Goal: Obtain resource: Obtain resource

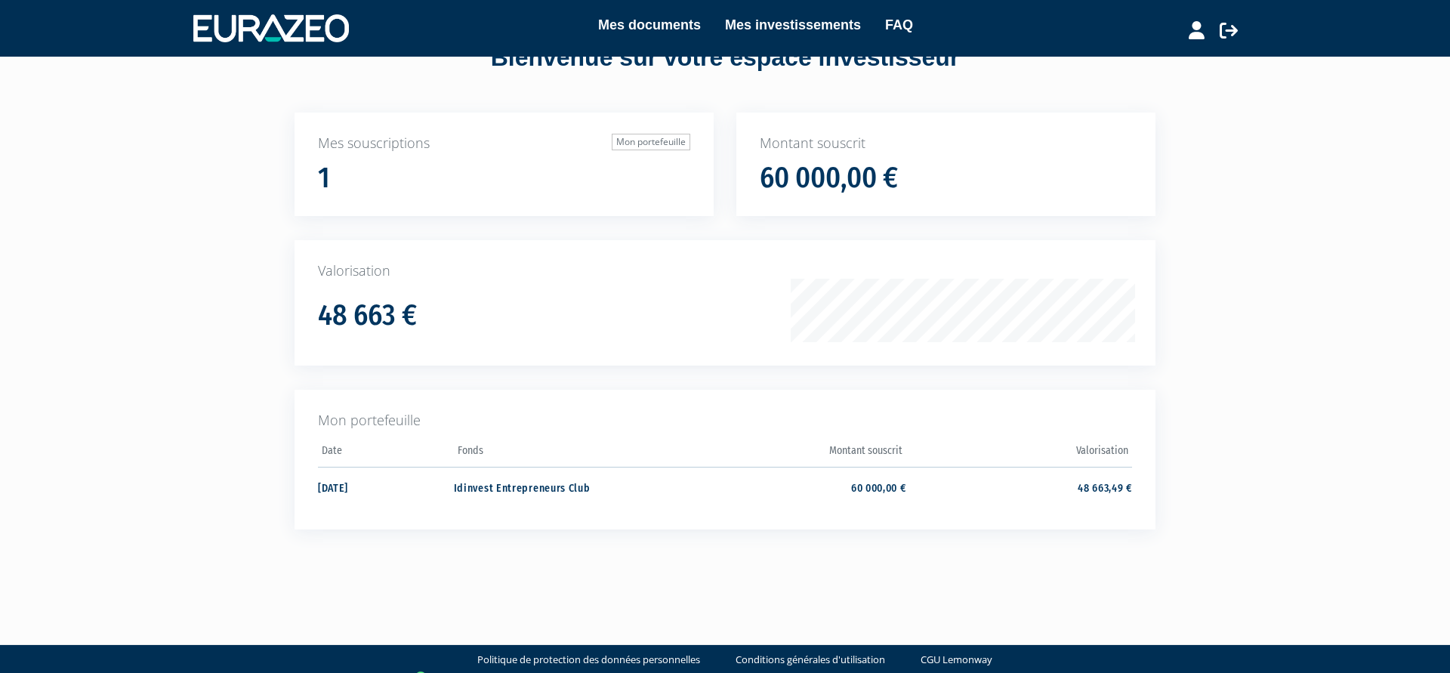
scroll to position [76, 0]
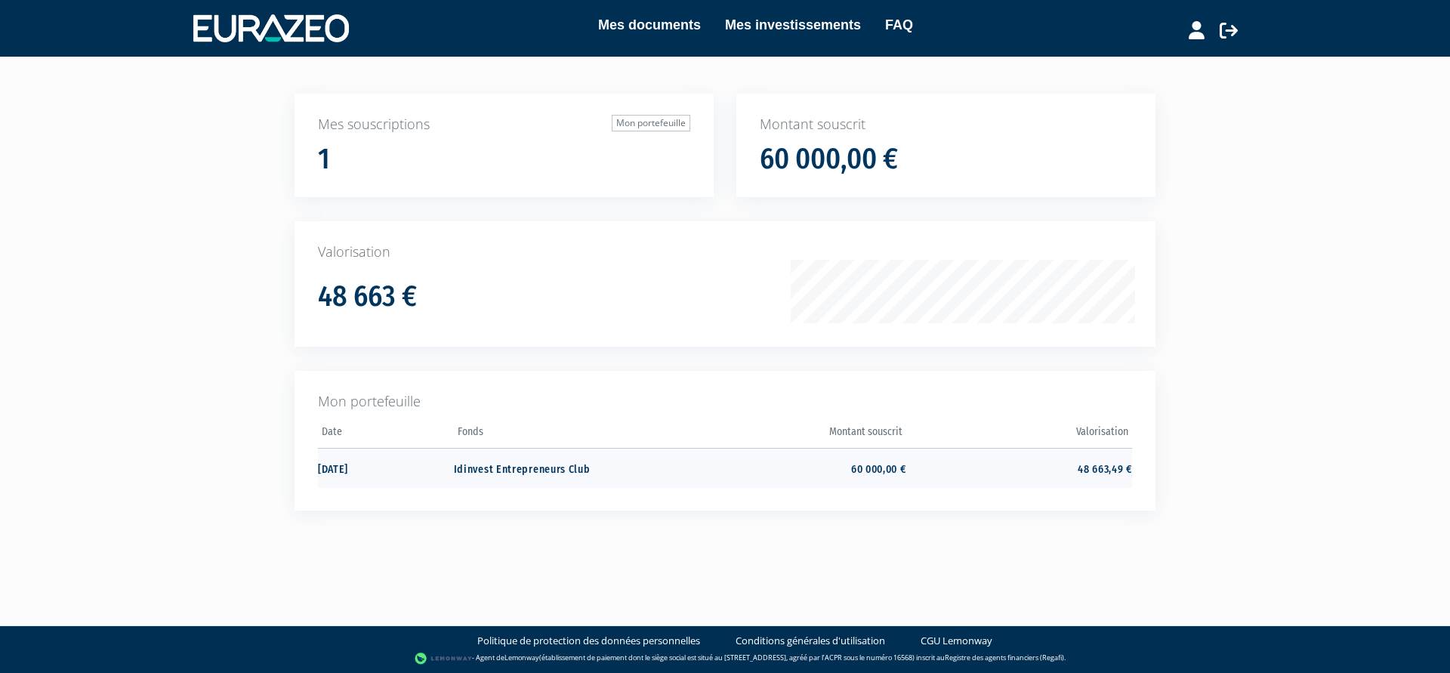
click at [569, 467] on td "Idinvest Entrepreneurs Club" at bounding box center [567, 468] width 226 height 40
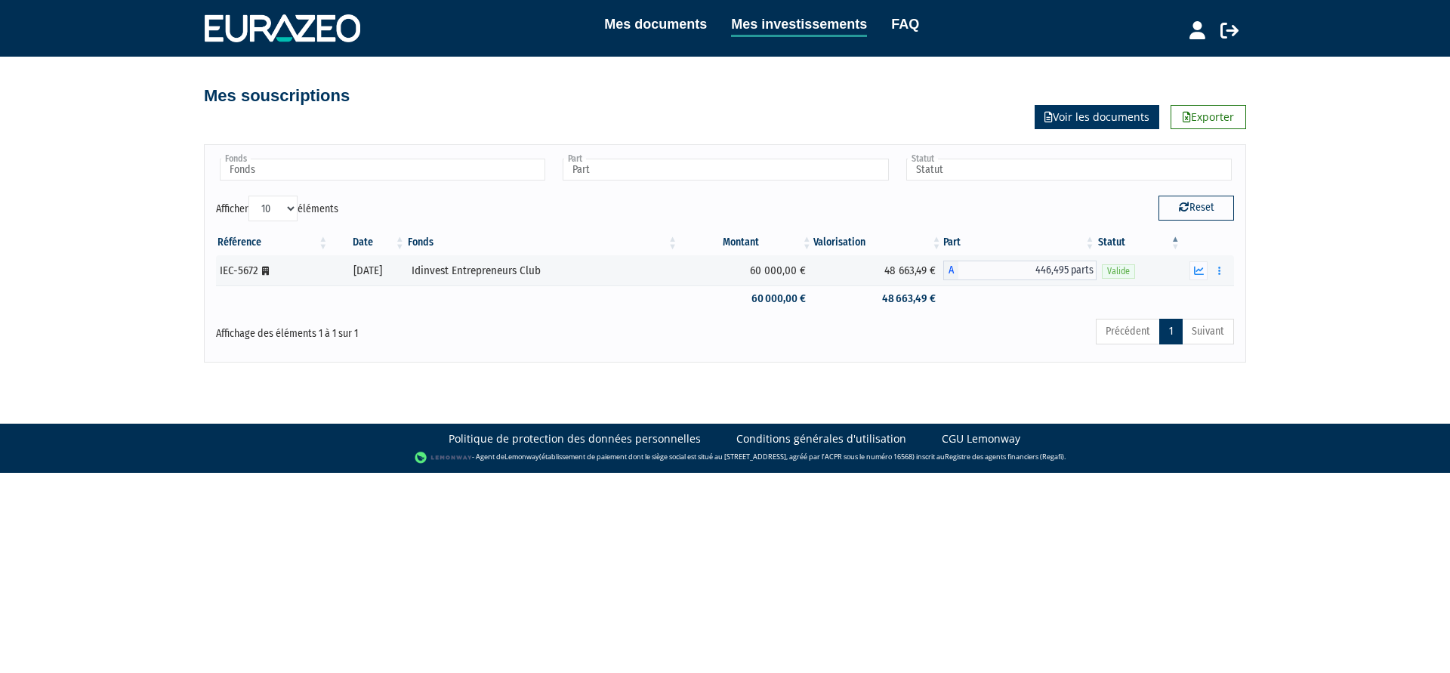
click at [1079, 118] on link "Voir les documents" at bounding box center [1096, 117] width 125 height 24
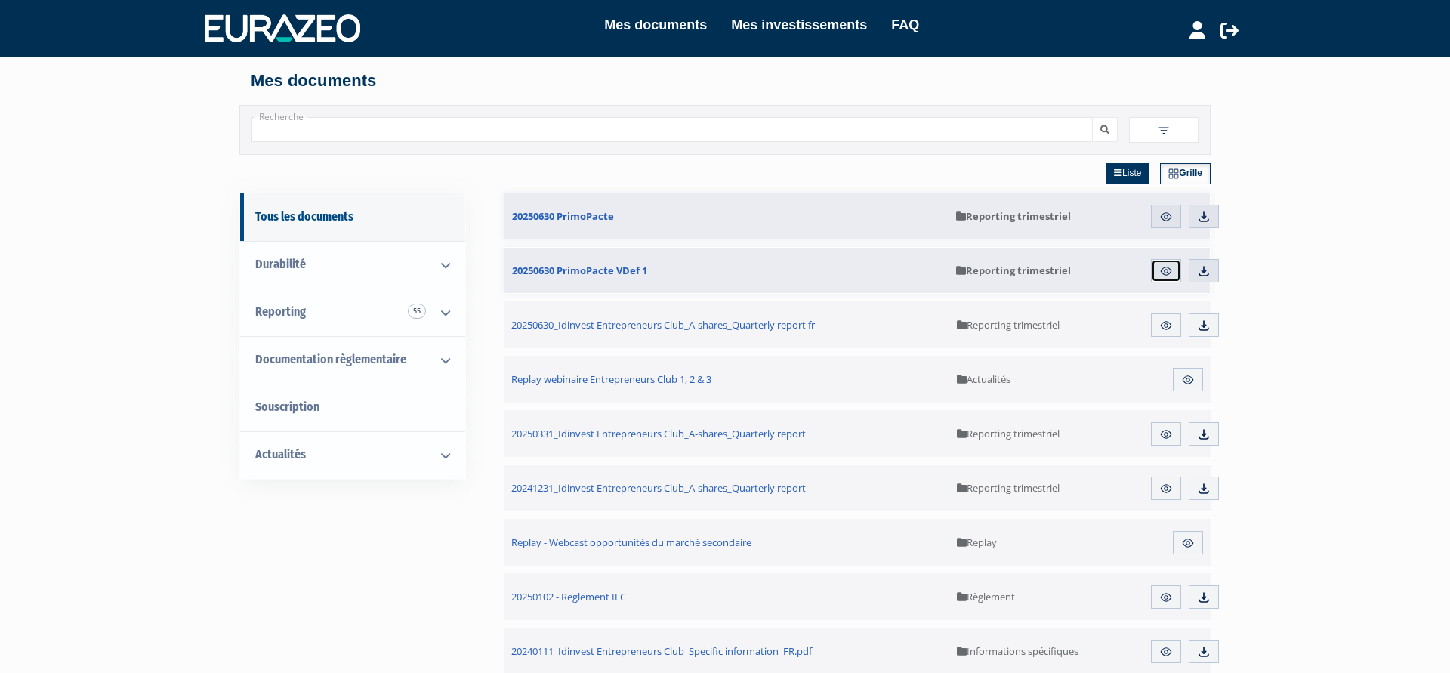
click at [1163, 273] on img at bounding box center [1166, 271] width 14 height 14
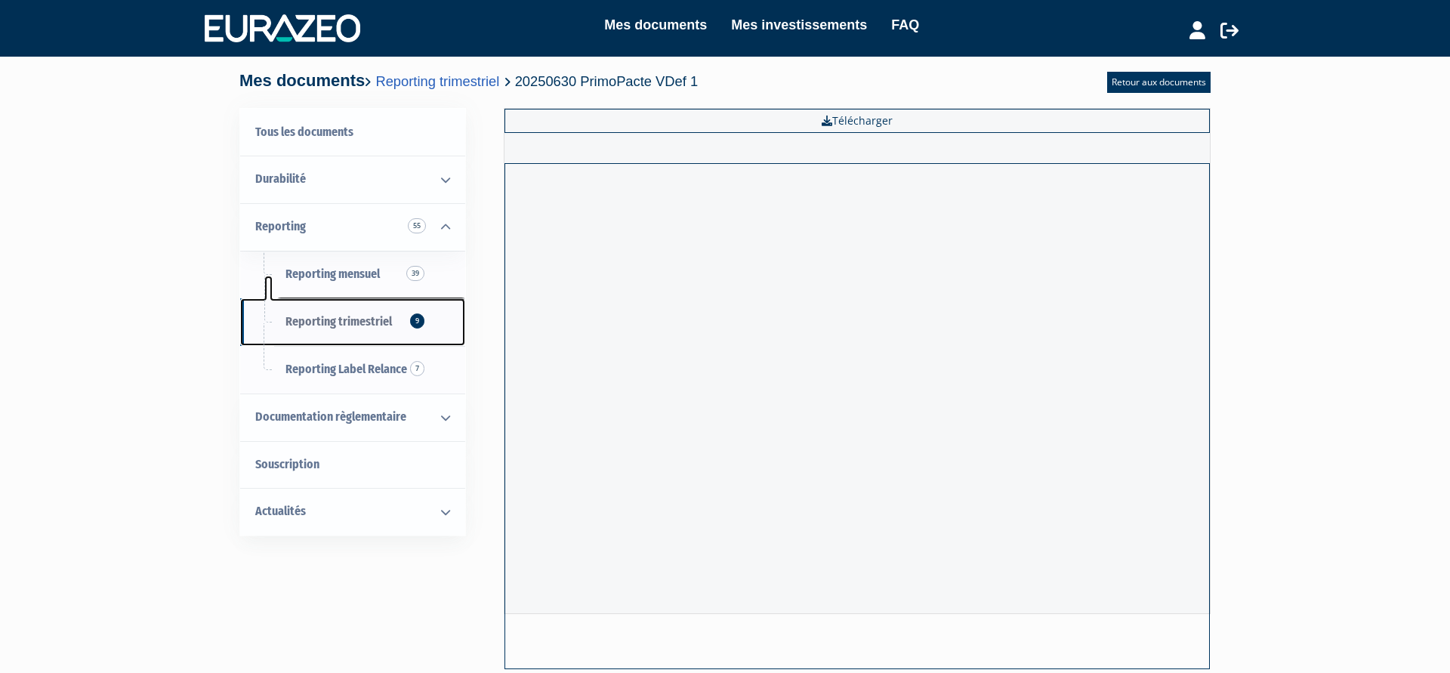
click at [329, 330] on link "Reporting trimestriel 9" at bounding box center [352, 322] width 225 height 48
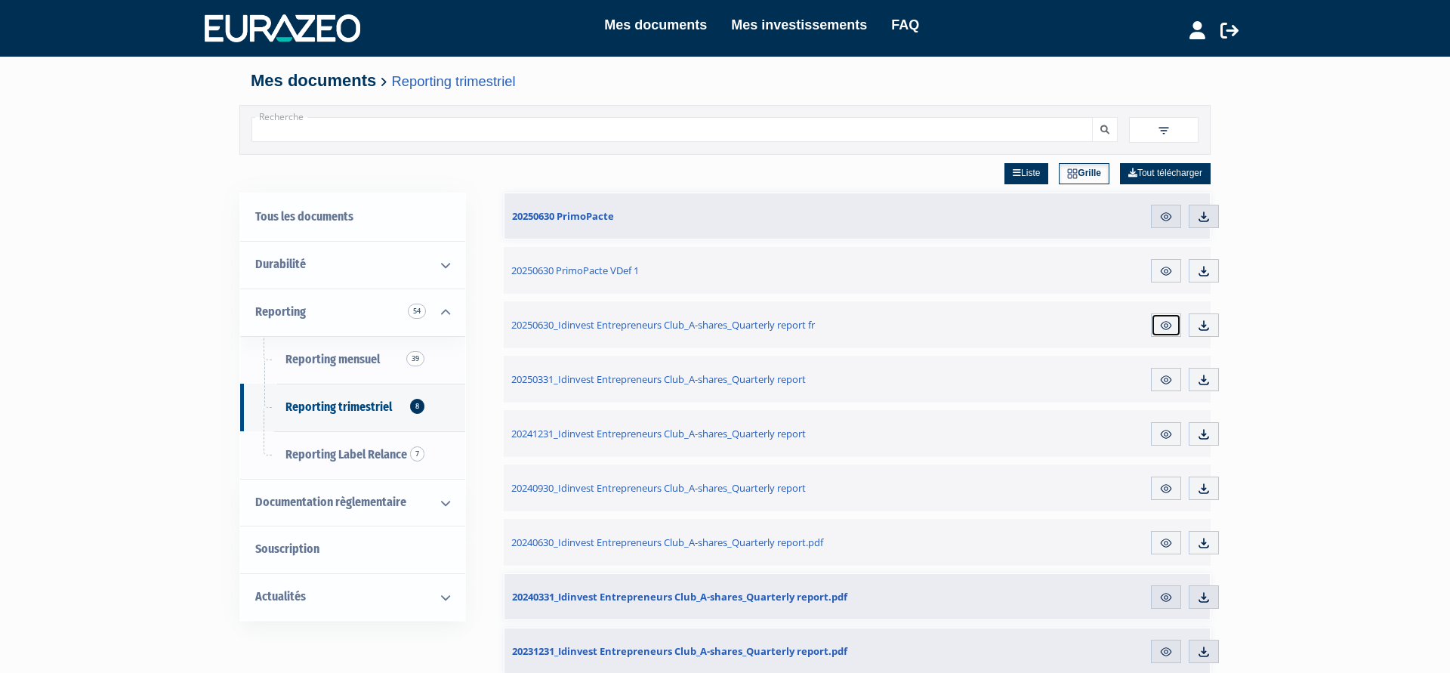
click at [1162, 322] on img at bounding box center [1166, 326] width 14 height 14
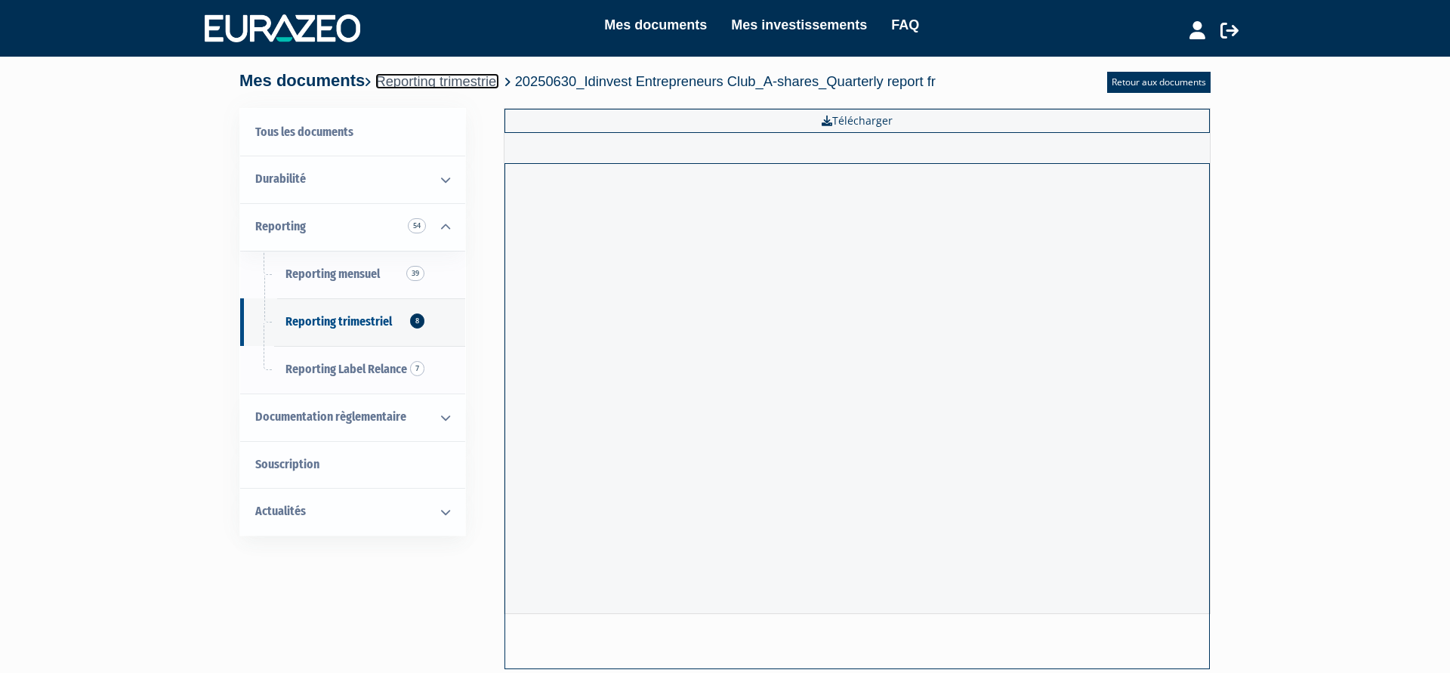
click at [479, 83] on link "Reporting trimestriel" at bounding box center [437, 81] width 124 height 16
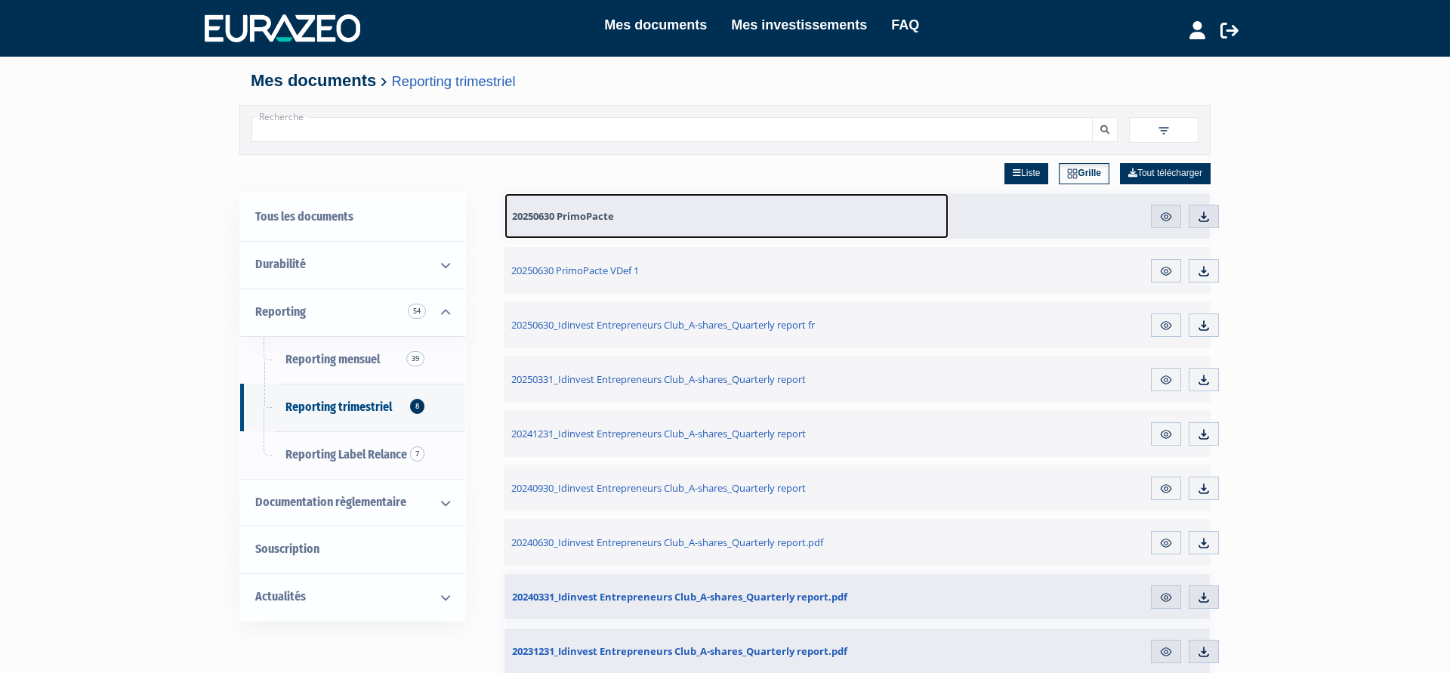
click at [609, 217] on span "20250630 PrimoPacte" at bounding box center [563, 216] width 102 height 14
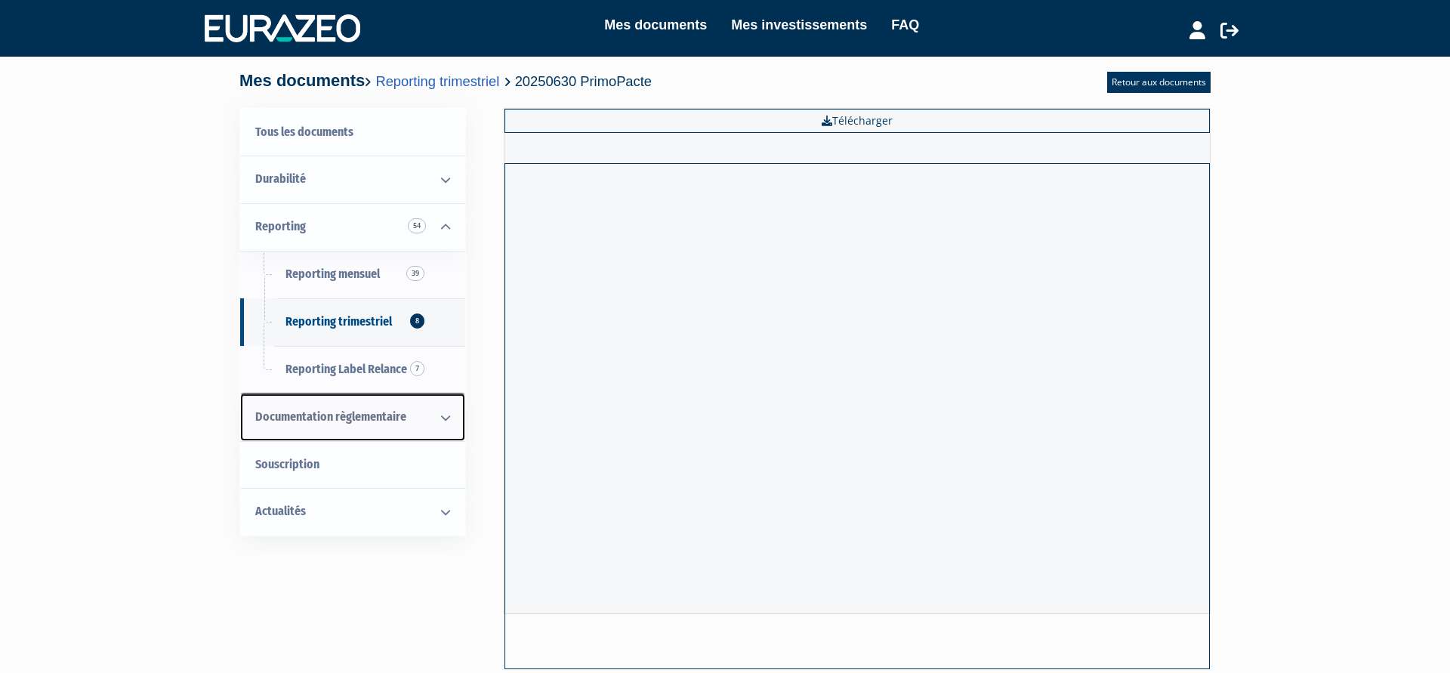
click at [307, 415] on span "Documentation règlementaire" at bounding box center [330, 416] width 151 height 14
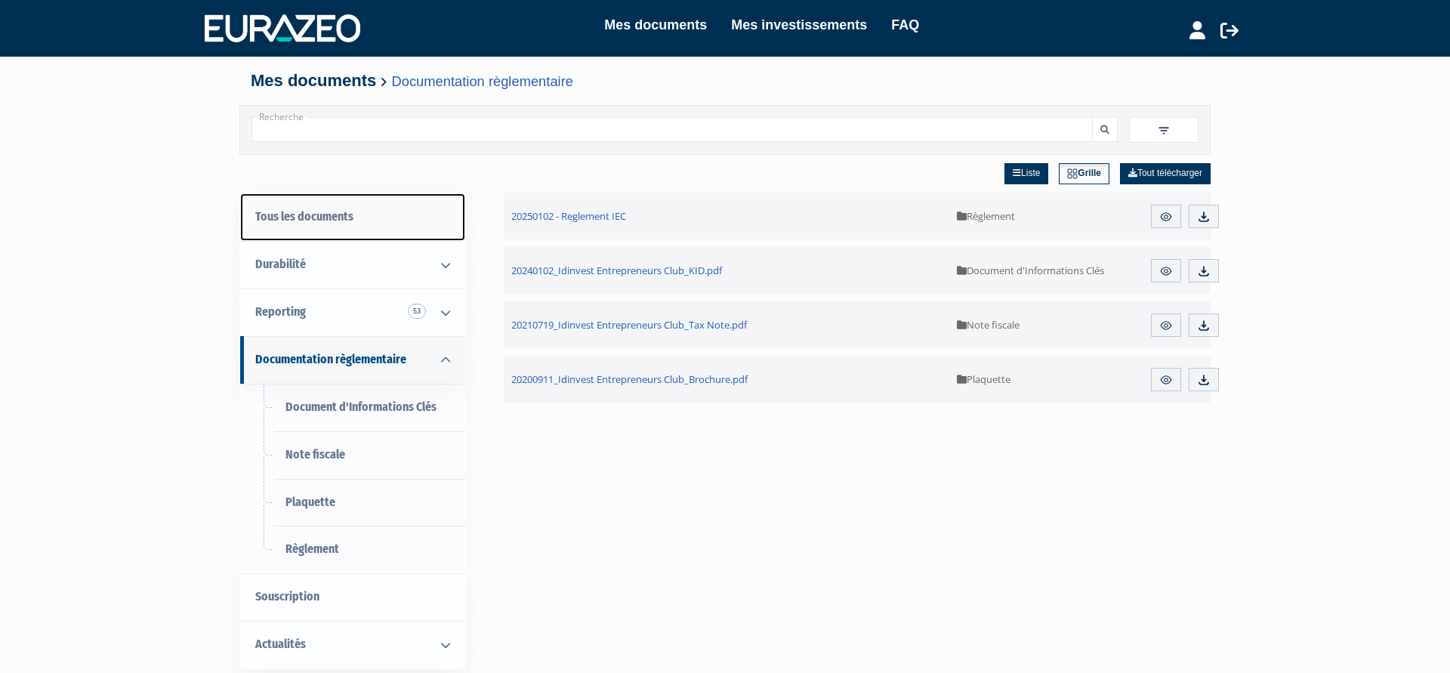
click at [341, 214] on link "Tous les documents" at bounding box center [352, 217] width 225 height 48
